Goal: Task Accomplishment & Management: Manage account settings

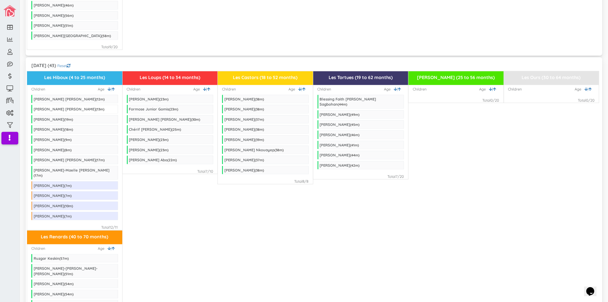
scroll to position [537, 0]
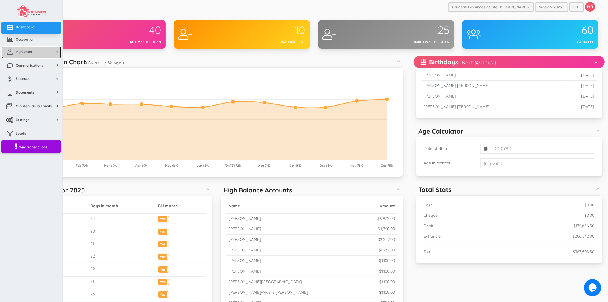
click at [44, 51] on link "My Center" at bounding box center [31, 52] width 60 height 12
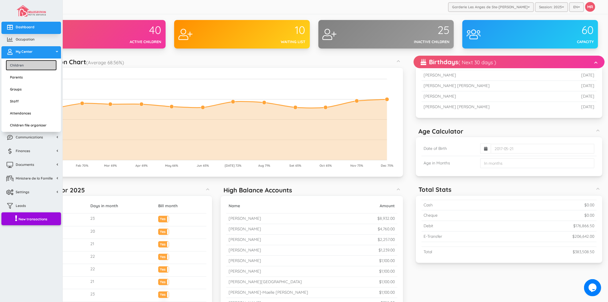
click at [40, 66] on link "Children" at bounding box center [31, 65] width 51 height 11
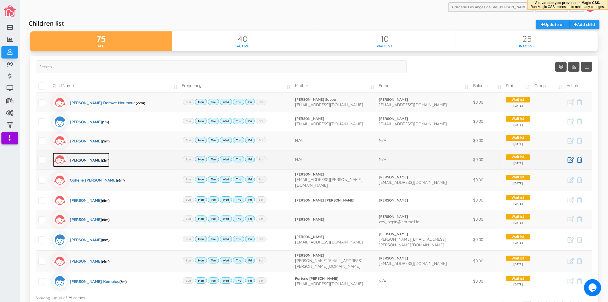
click at [109, 158] on div "Theresa Olga Dtankouo Mafouo (2m)" at bounding box center [90, 160] width 40 height 14
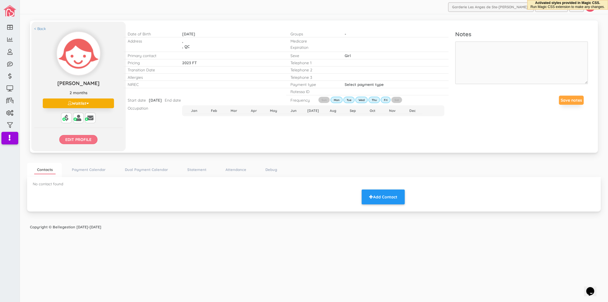
click at [75, 138] on input "Edit profile" at bounding box center [78, 139] width 38 height 9
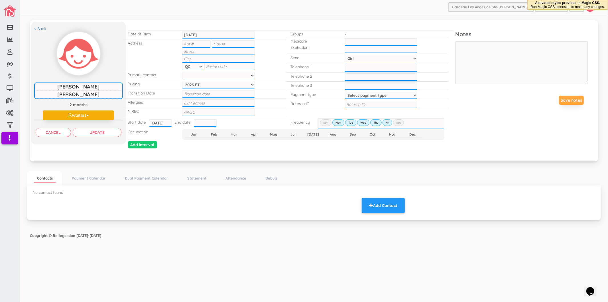
click at [167, 119] on input "[DATE]" at bounding box center [160, 122] width 23 height 7
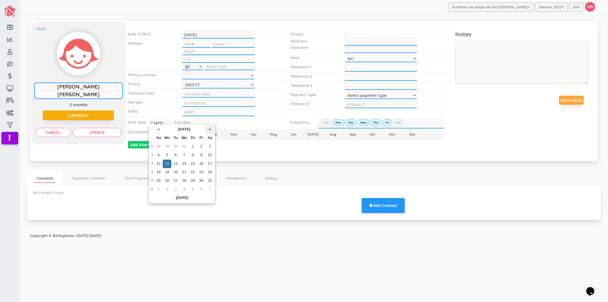
click at [211, 129] on th "»" at bounding box center [210, 129] width 9 height 9
click at [171, 155] on td "2" at bounding box center [169, 155] width 9 height 9
click at [169, 154] on div "< Back Theresa Olga Dtankouo Mafouo Theresa Olga Dtankouo Mafouo 2 months Waitl…" at bounding box center [314, 90] width 568 height 141
type input "2026-02-02"
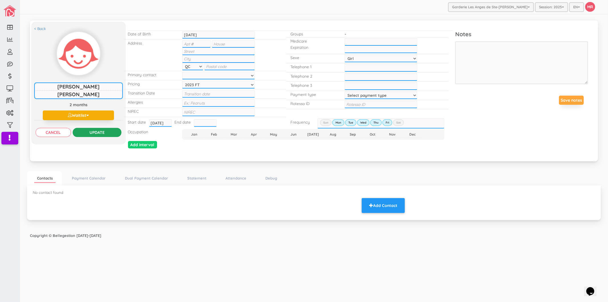
click at [106, 133] on input "Update" at bounding box center [97, 132] width 49 height 9
